Goal: Information Seeking & Learning: Understand process/instructions

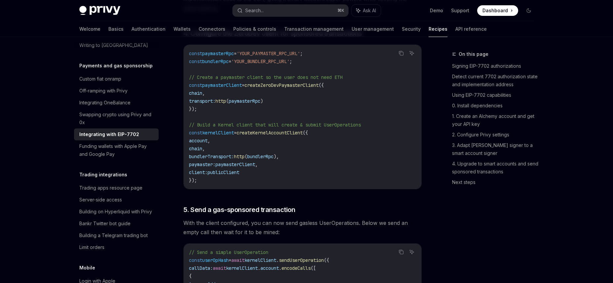
scroll to position [1341, 0]
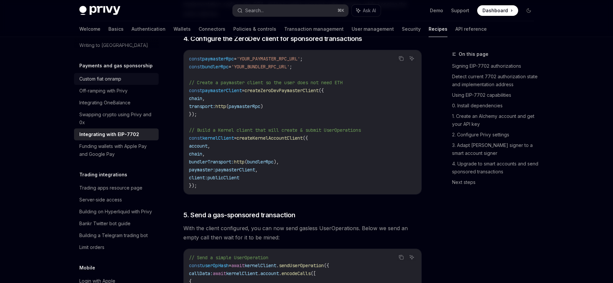
click at [108, 83] on div "Custom fiat onramp" at bounding box center [100, 79] width 42 height 8
type textarea "*"
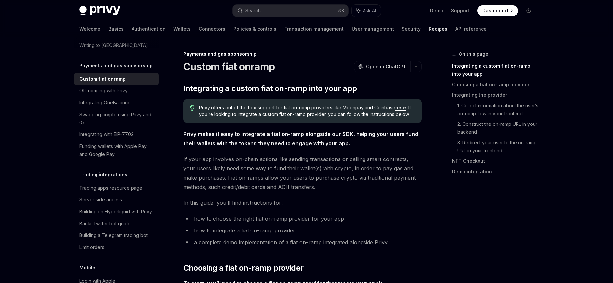
click at [119, 70] on h5 "Payments and gas sponsorship" at bounding box center [115, 66] width 73 height 8
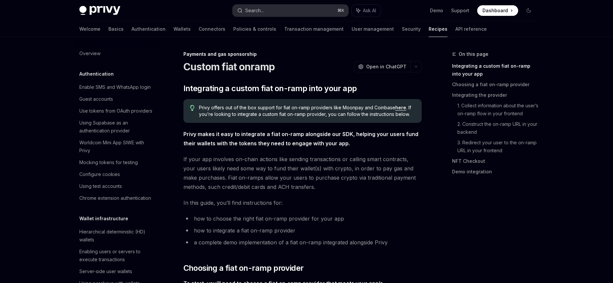
click at [243, 10] on div "Search..." at bounding box center [250, 11] width 26 height 8
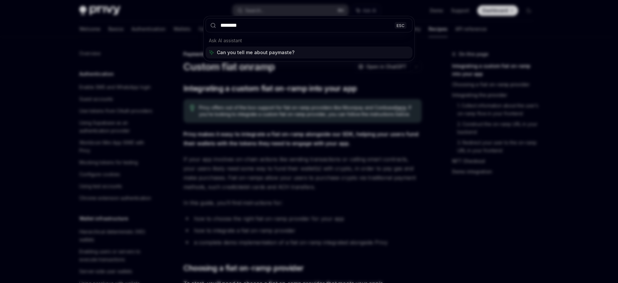
type input "*********"
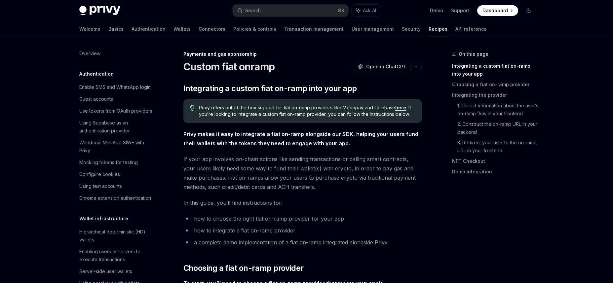
type textarea "*"
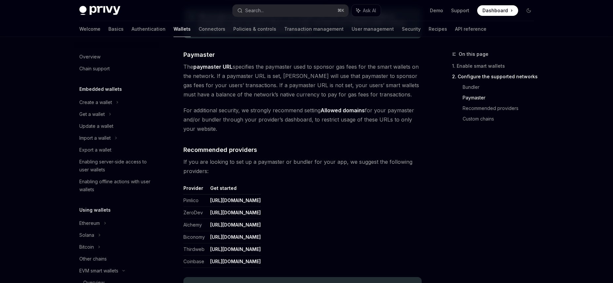
scroll to position [146, 0]
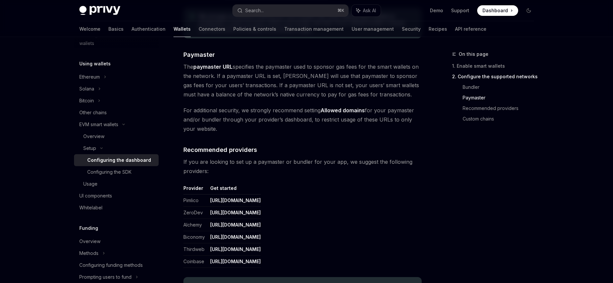
click at [241, 201] on link "[URL][DOMAIN_NAME]" at bounding box center [235, 201] width 51 height 6
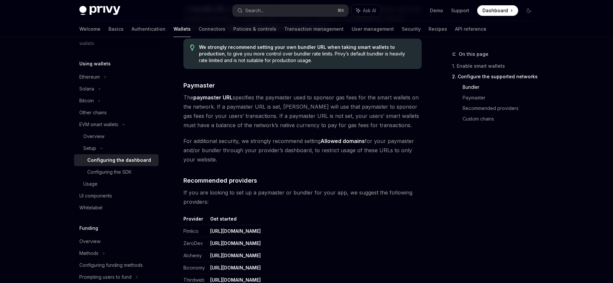
scroll to position [650, 0]
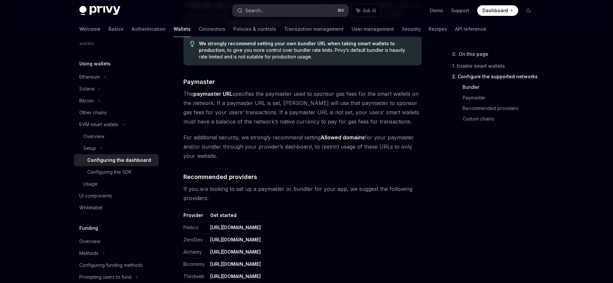
click at [262, 14] on div "Search..." at bounding box center [254, 11] width 19 height 8
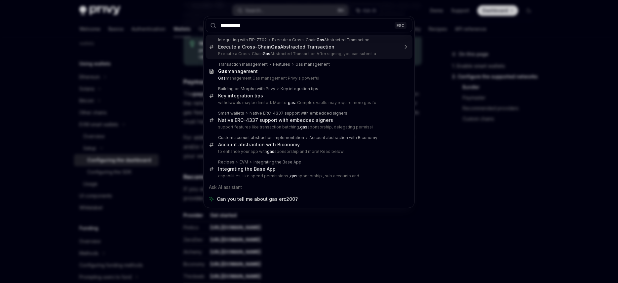
type input "*********"
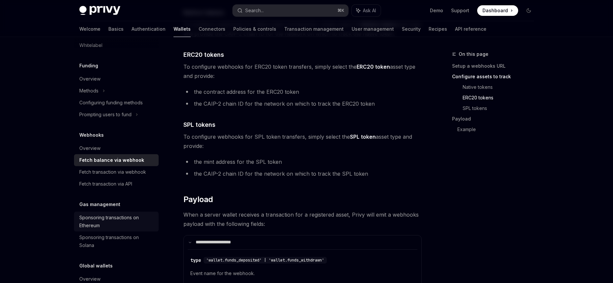
scroll to position [316, 0]
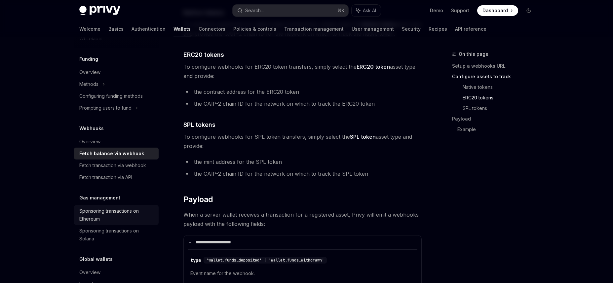
click at [106, 217] on div "Sponsoring transactions on Ethereum" at bounding box center [116, 215] width 75 height 16
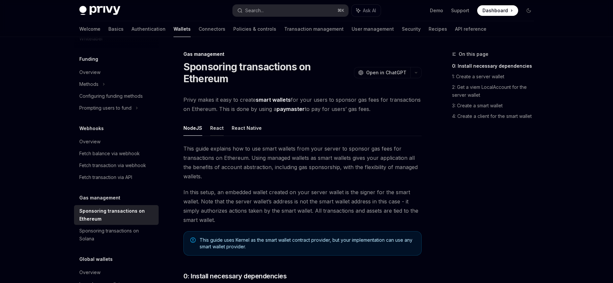
click at [215, 130] on button "React" at bounding box center [217, 128] width 14 height 16
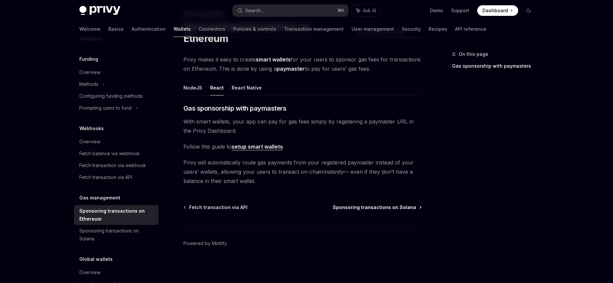
scroll to position [41, 0]
click at [224, 207] on span "Fetch transaction via API" at bounding box center [218, 207] width 58 height 7
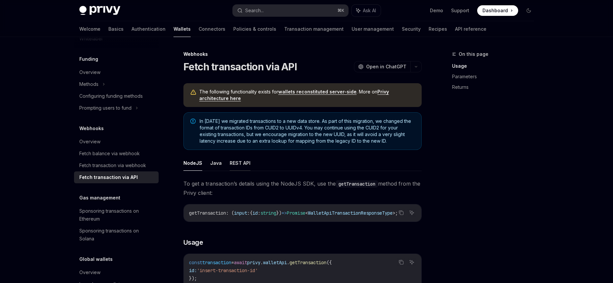
click at [234, 164] on button "REST API" at bounding box center [240, 163] width 21 height 16
type textarea "*"
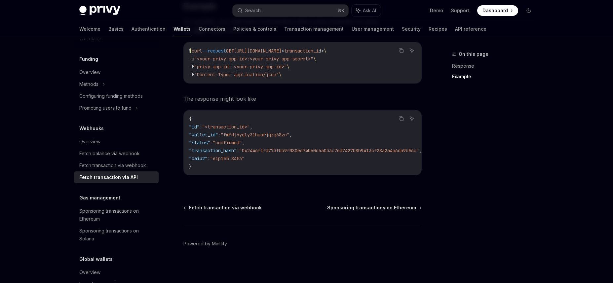
scroll to position [494, 0]
